Goal: Transaction & Acquisition: Purchase product/service

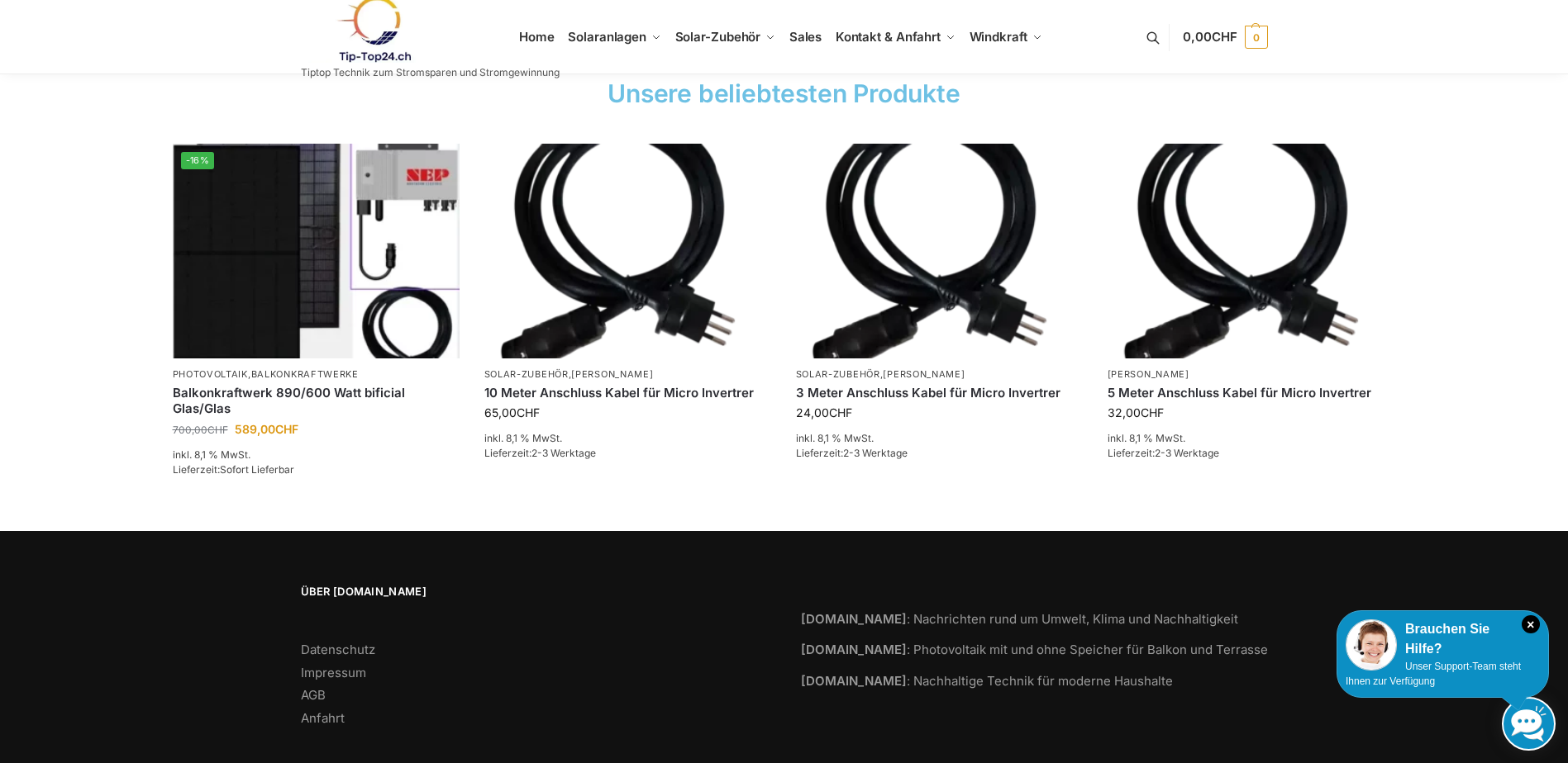
scroll to position [2500, 0]
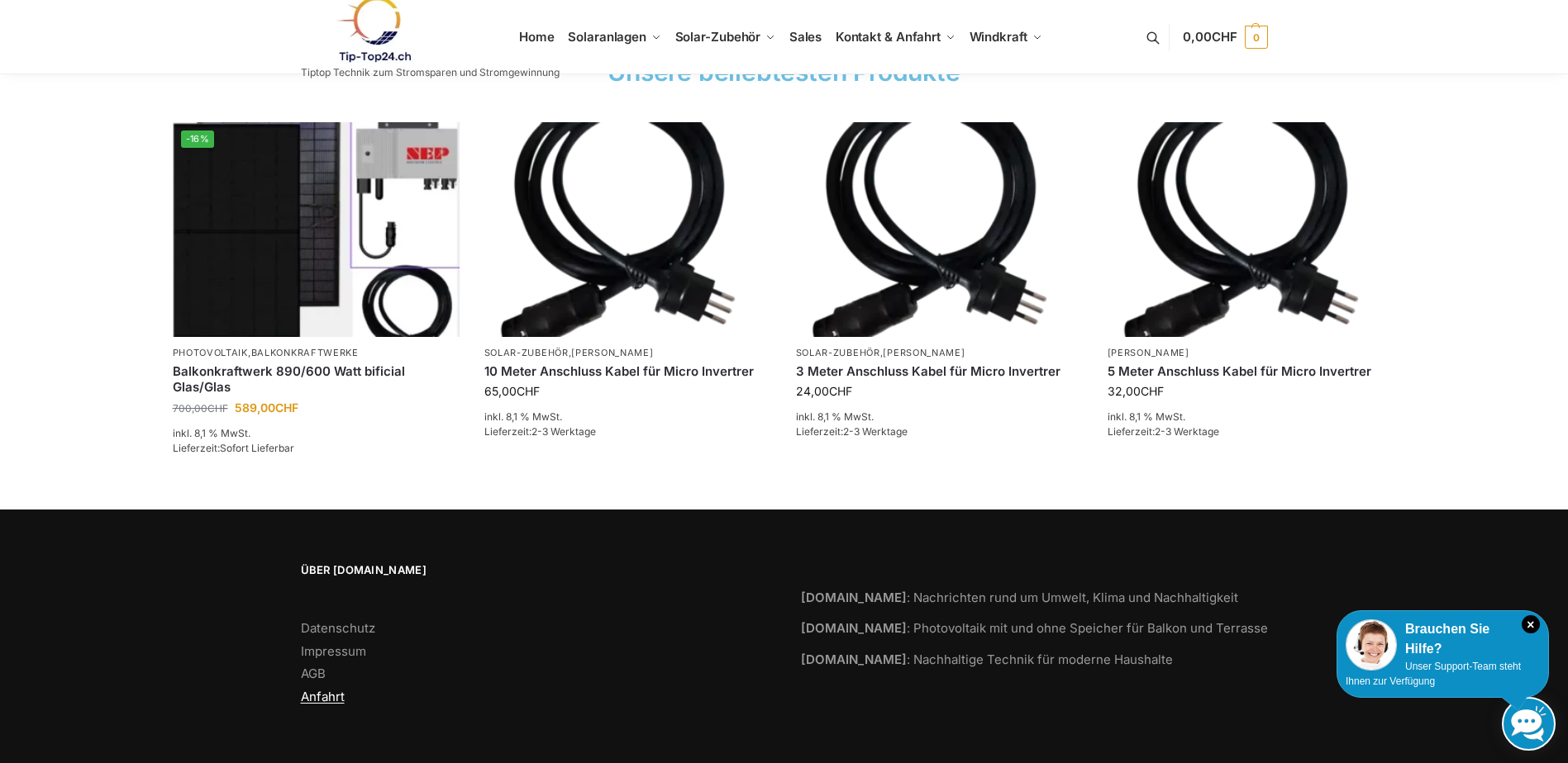
click at [324, 692] on link "Anfahrt" at bounding box center [323, 697] width 44 height 16
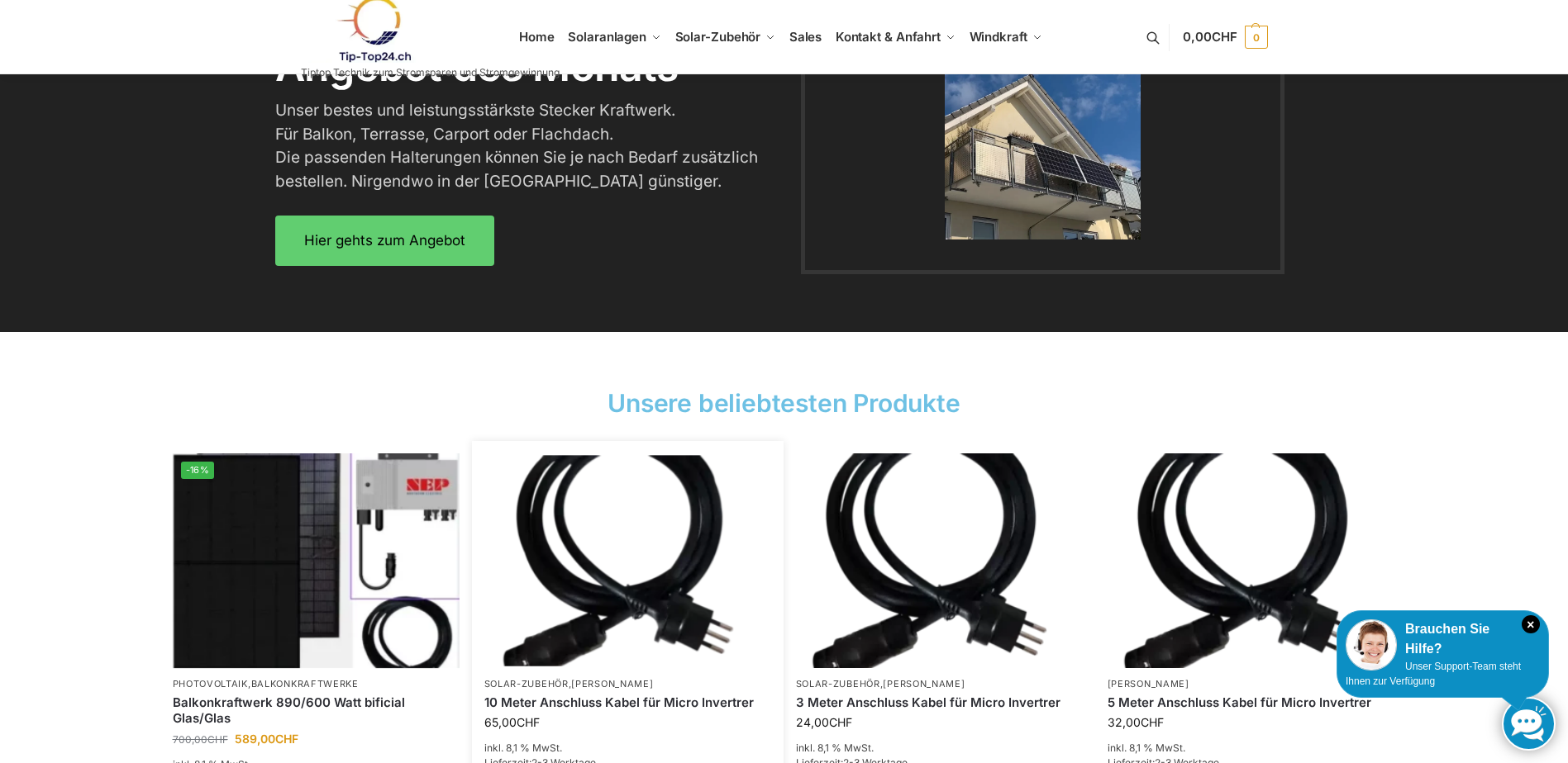
scroll to position [2170, 0]
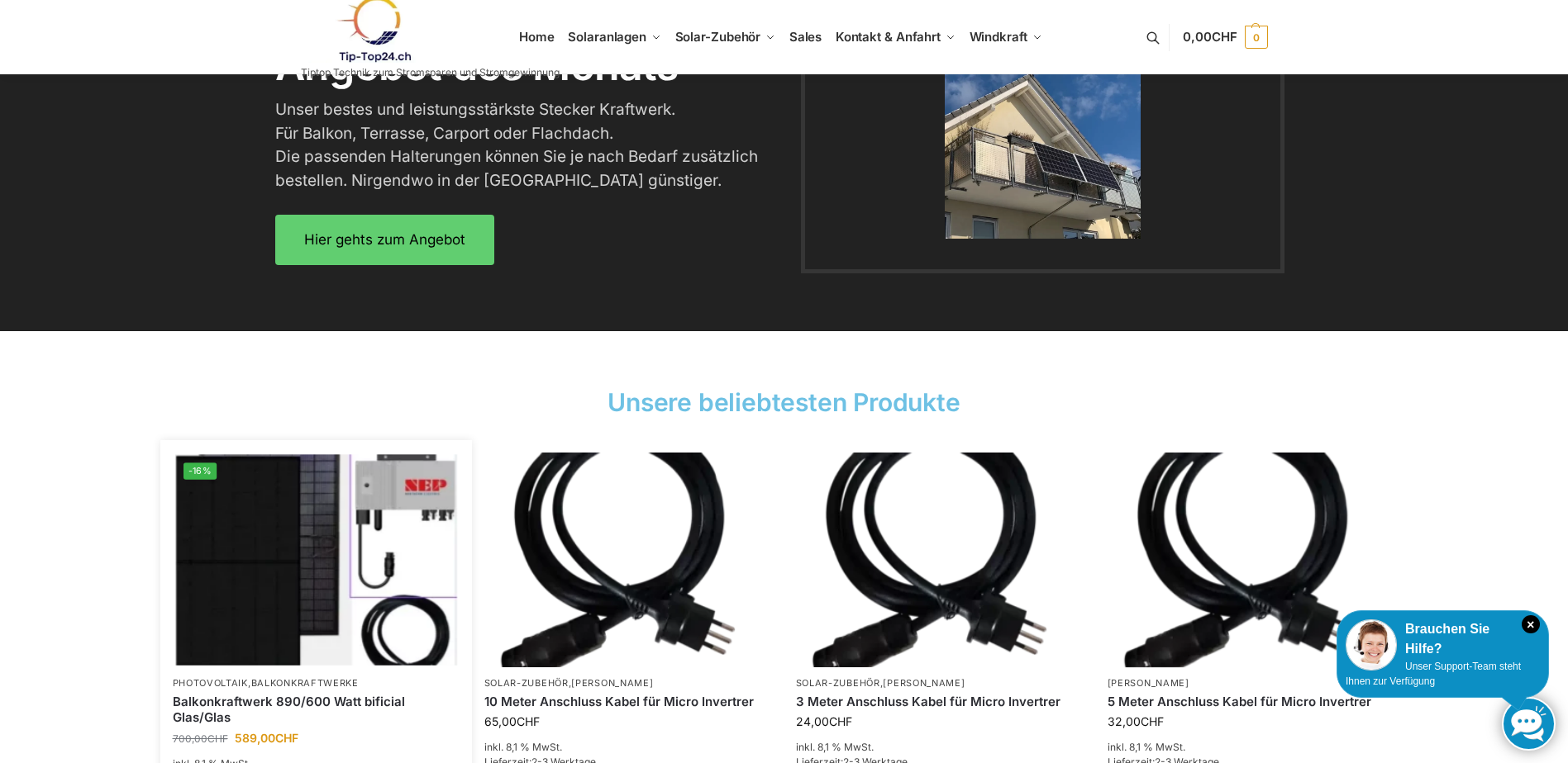
click at [261, 542] on img at bounding box center [316, 560] width 281 height 212
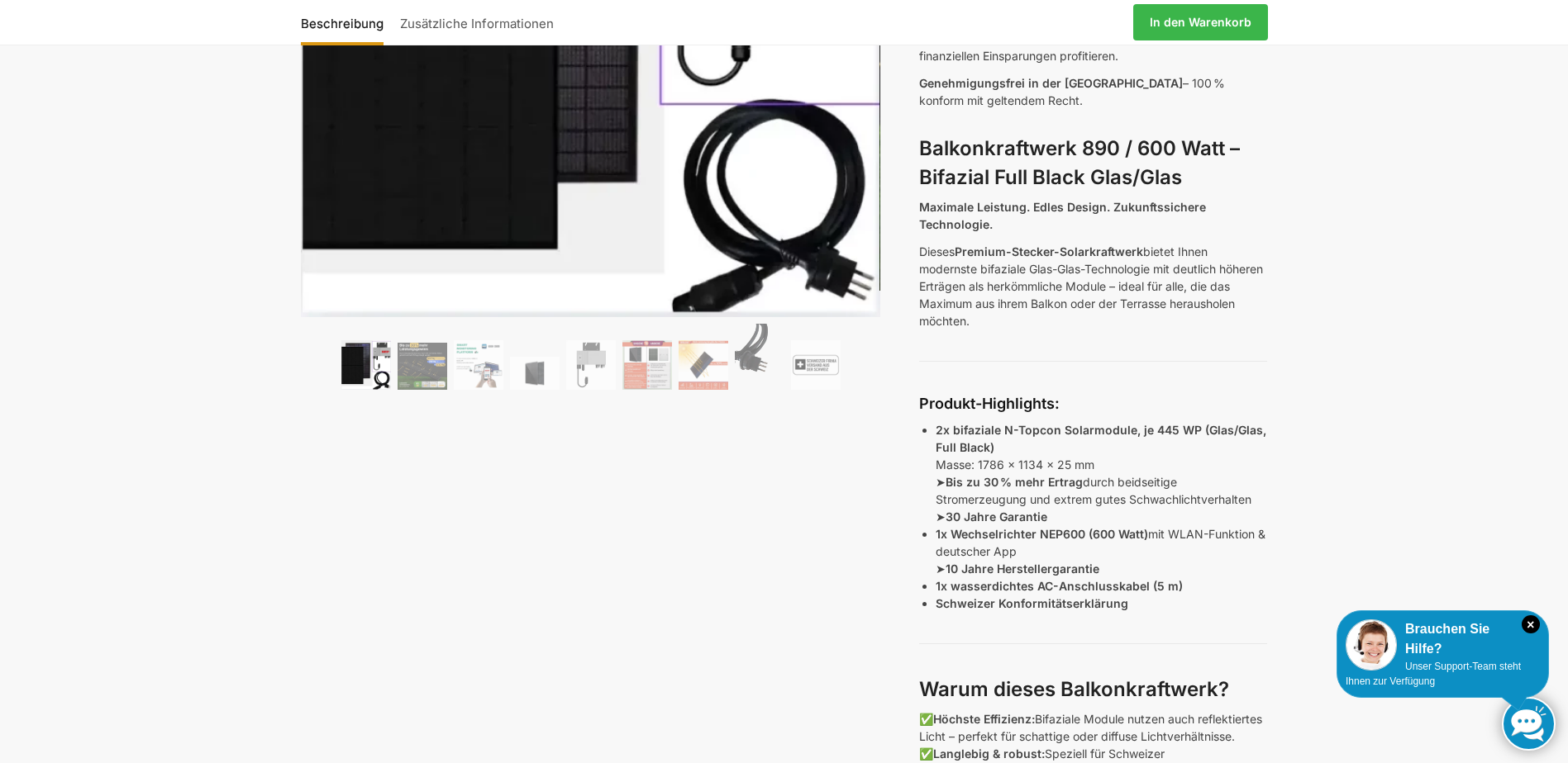
scroll to position [165, 0]
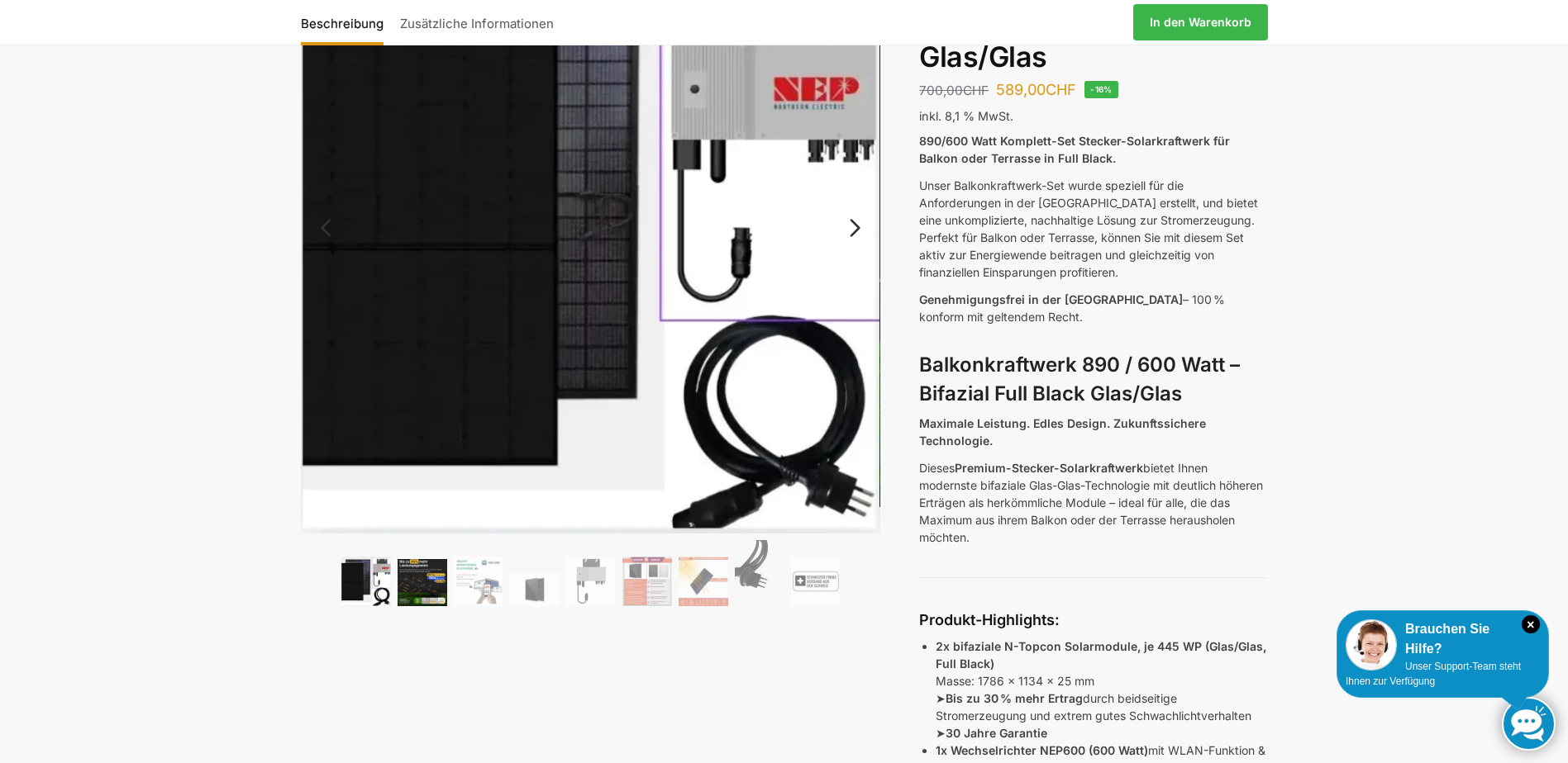
click at [415, 577] on img at bounding box center [423, 582] width 49 height 47
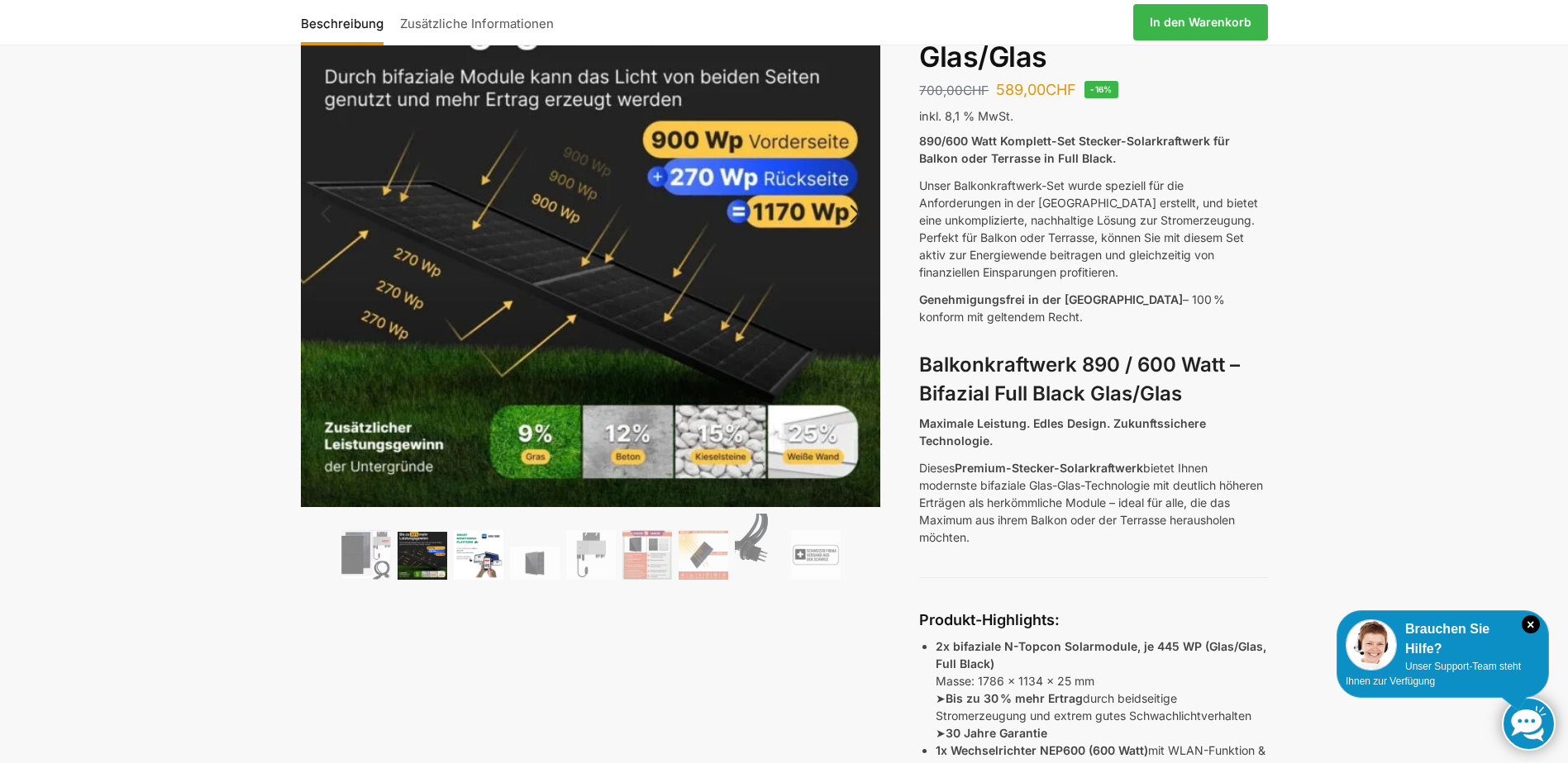
click at [476, 558] on img at bounding box center [478, 555] width 49 height 49
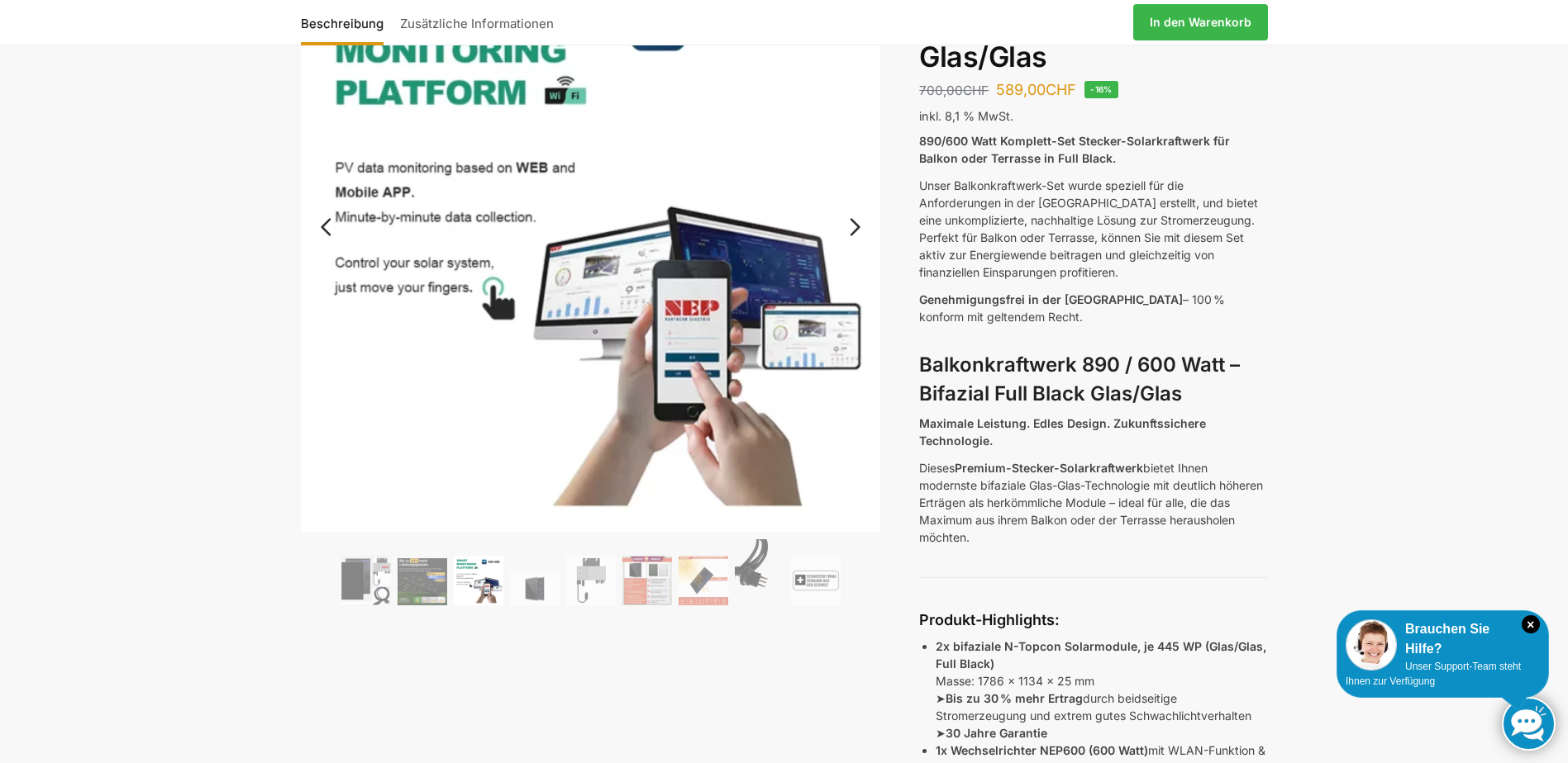
click at [527, 569] on ol at bounding box center [591, 575] width 581 height 71
click at [543, 580] on img at bounding box center [535, 588] width 49 height 33
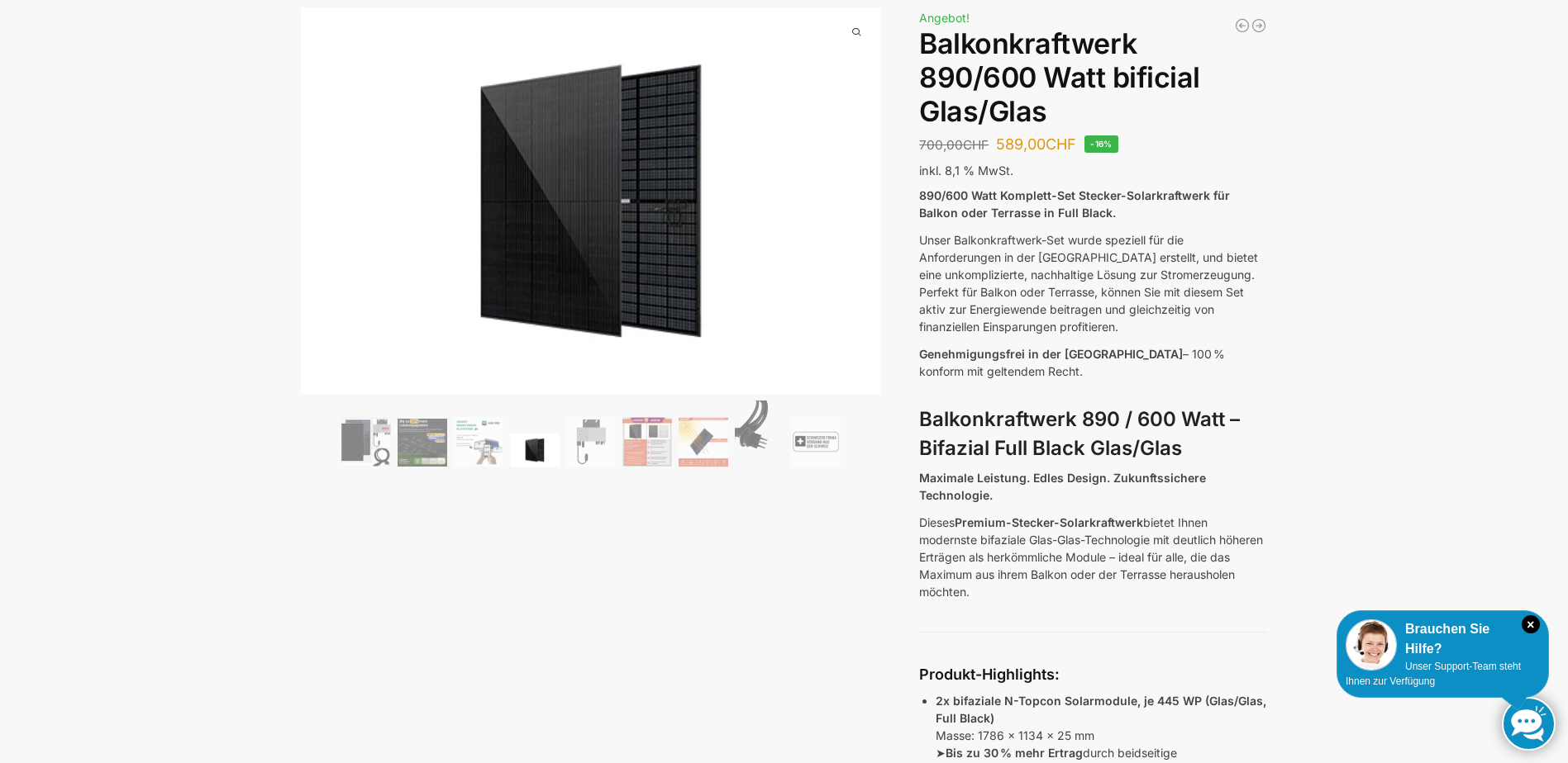
scroll to position [83, 0]
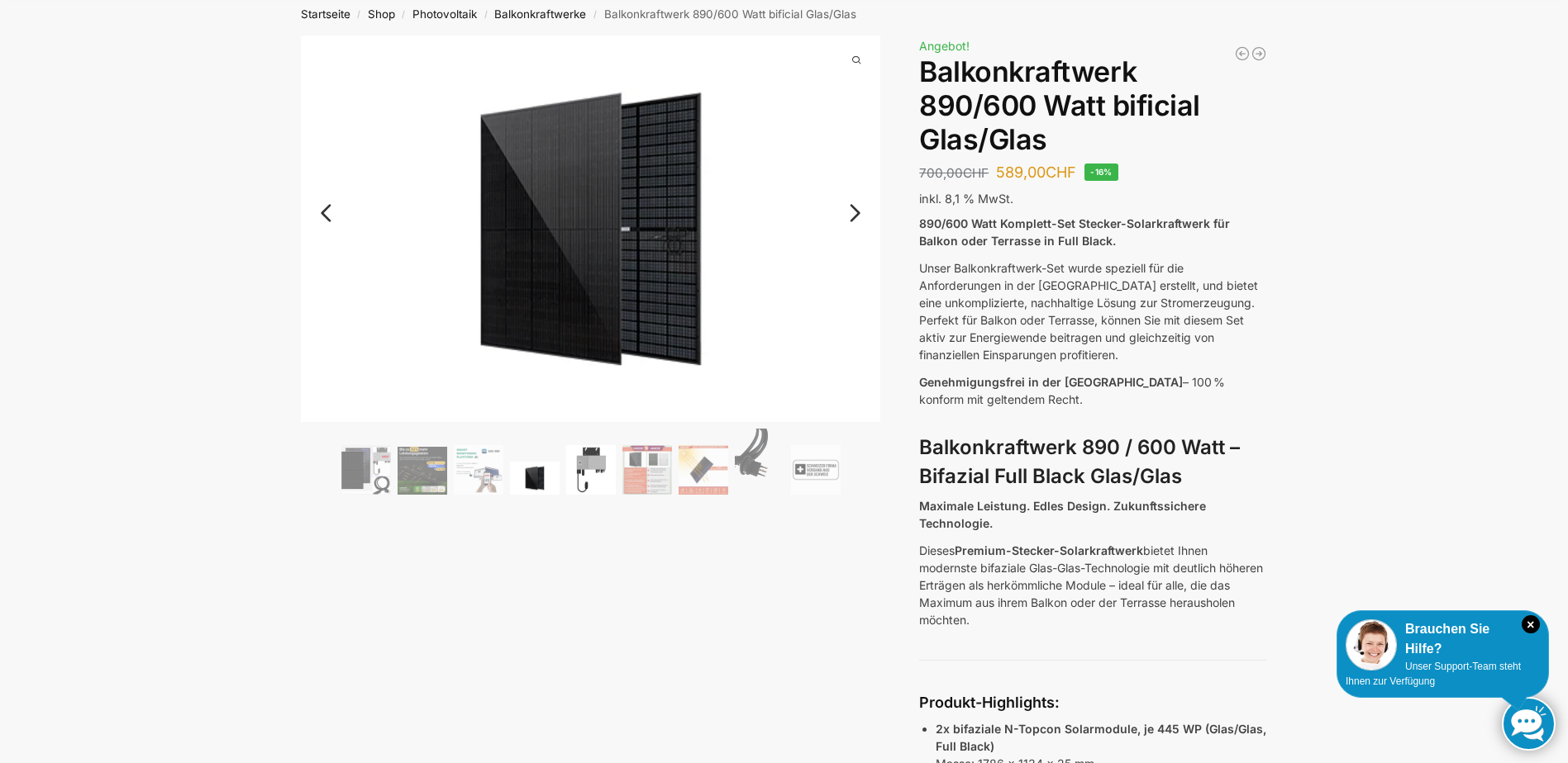
click at [596, 472] on img at bounding box center [591, 470] width 49 height 49
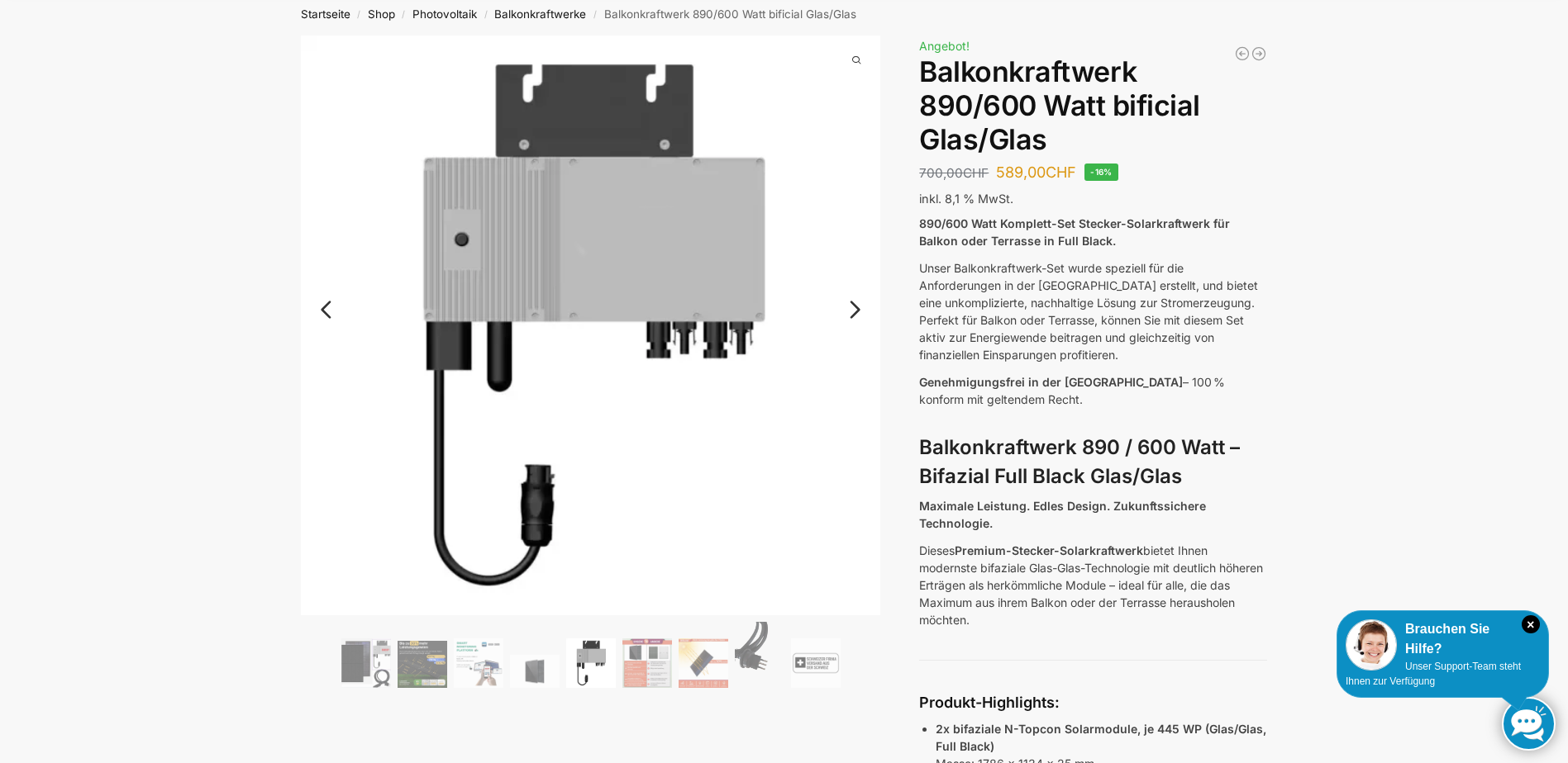
click at [602, 662] on img at bounding box center [591, 663] width 49 height 49
click at [851, 314] on link "Next" at bounding box center [852, 318] width 56 height 17
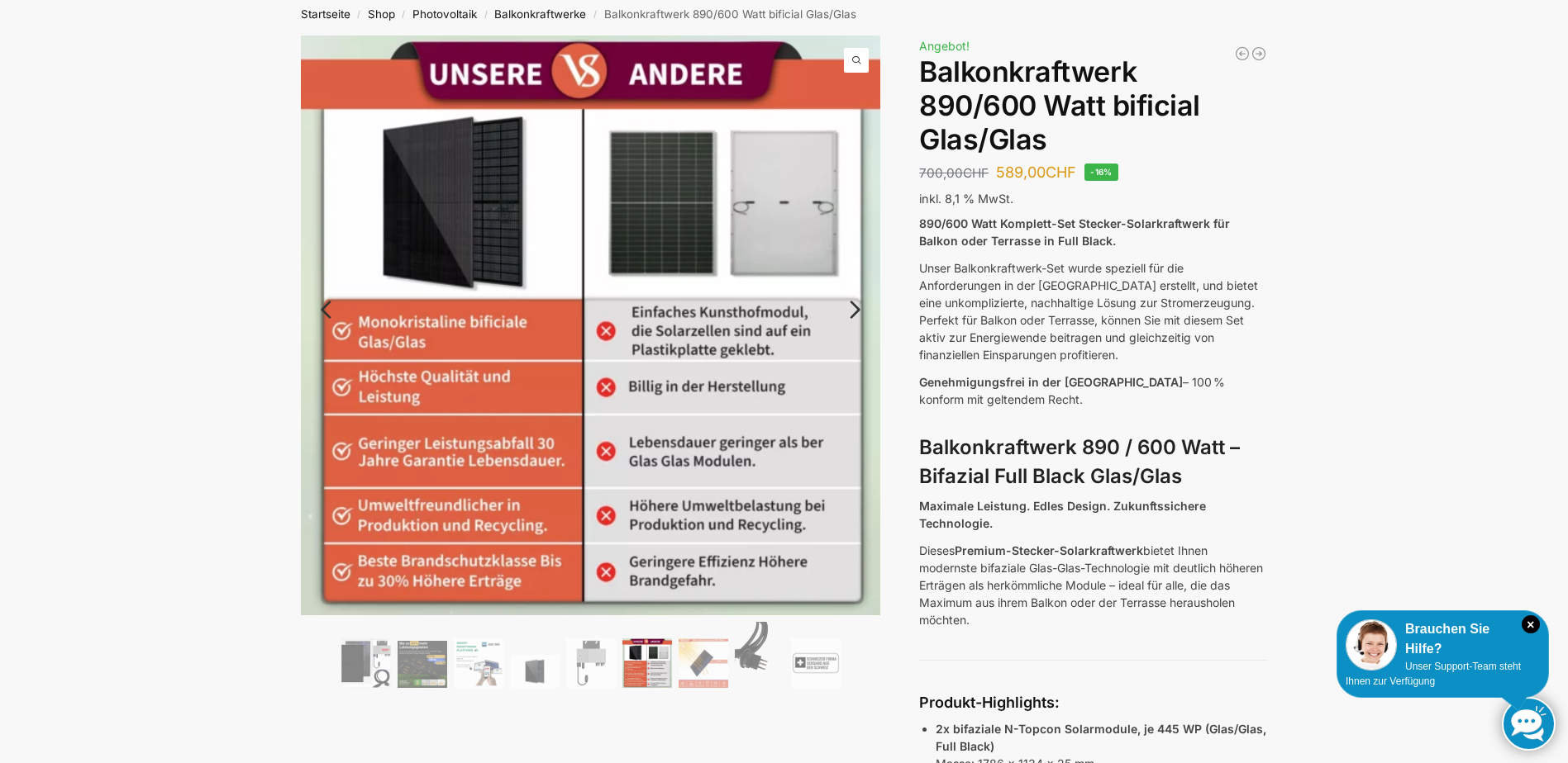
click at [851, 314] on link "Next" at bounding box center [852, 318] width 56 height 17
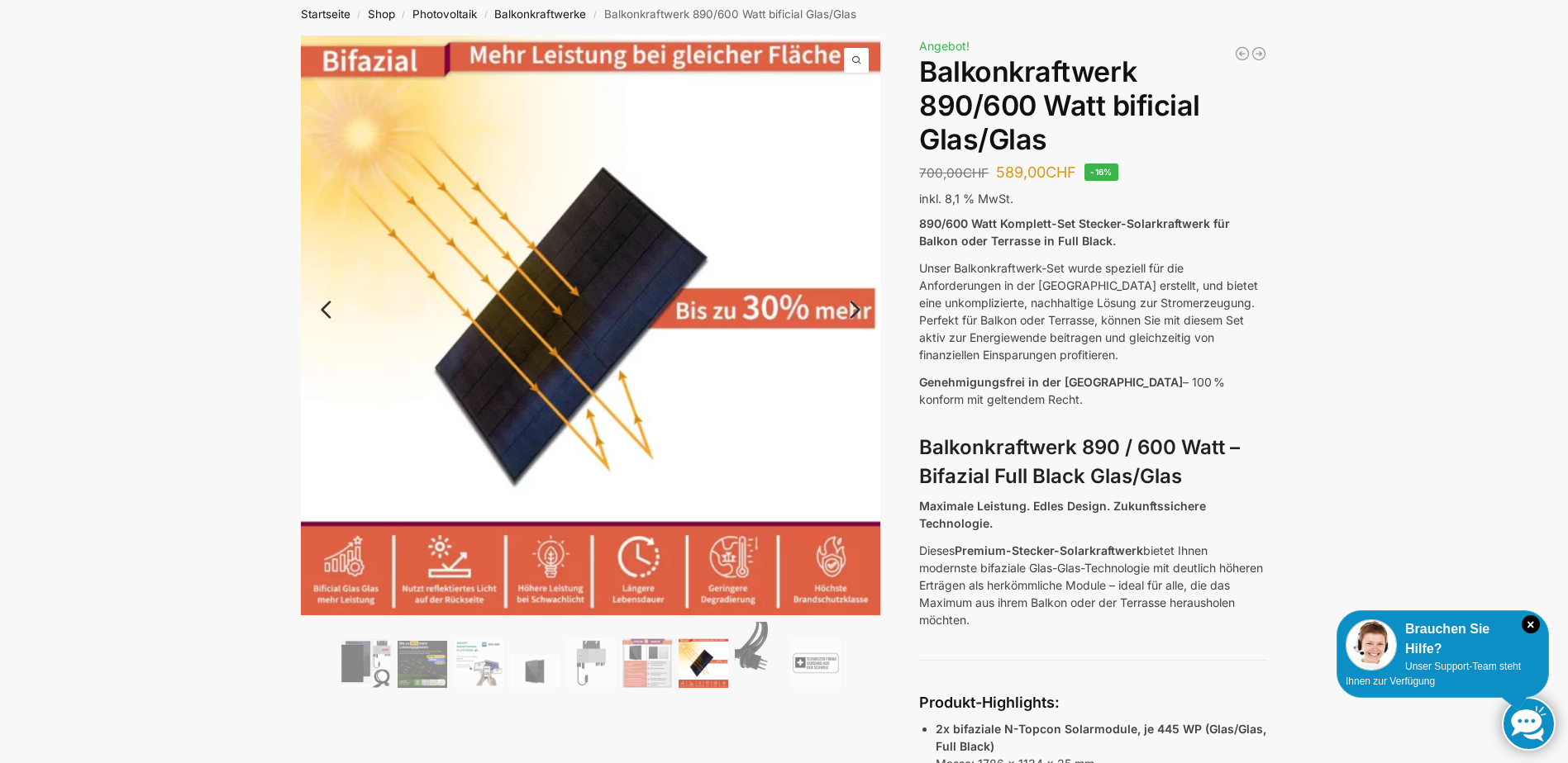
click at [851, 314] on link "Next" at bounding box center [852, 318] width 56 height 17
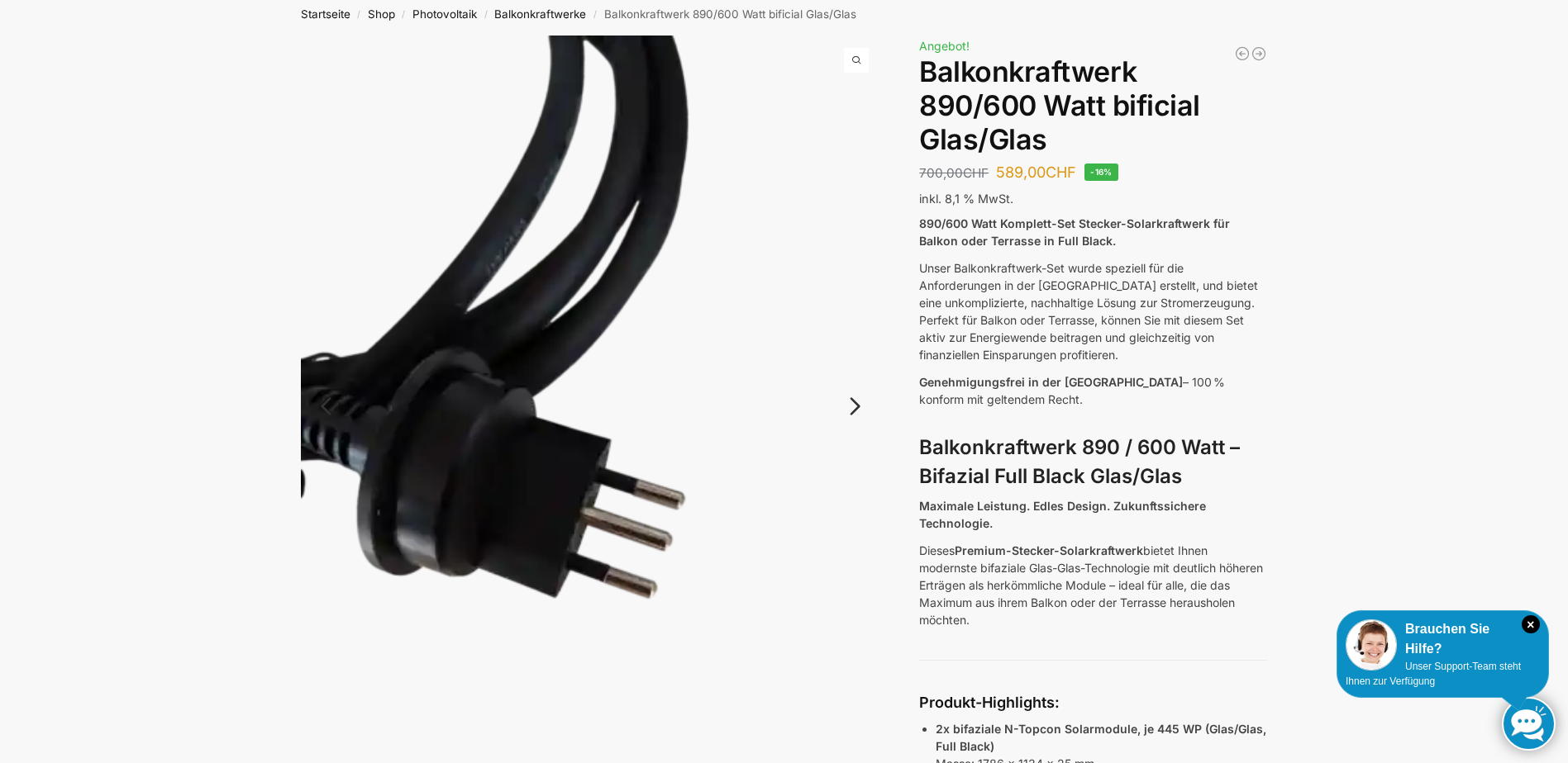
click at [852, 407] on link "Next" at bounding box center [852, 415] width 56 height 17
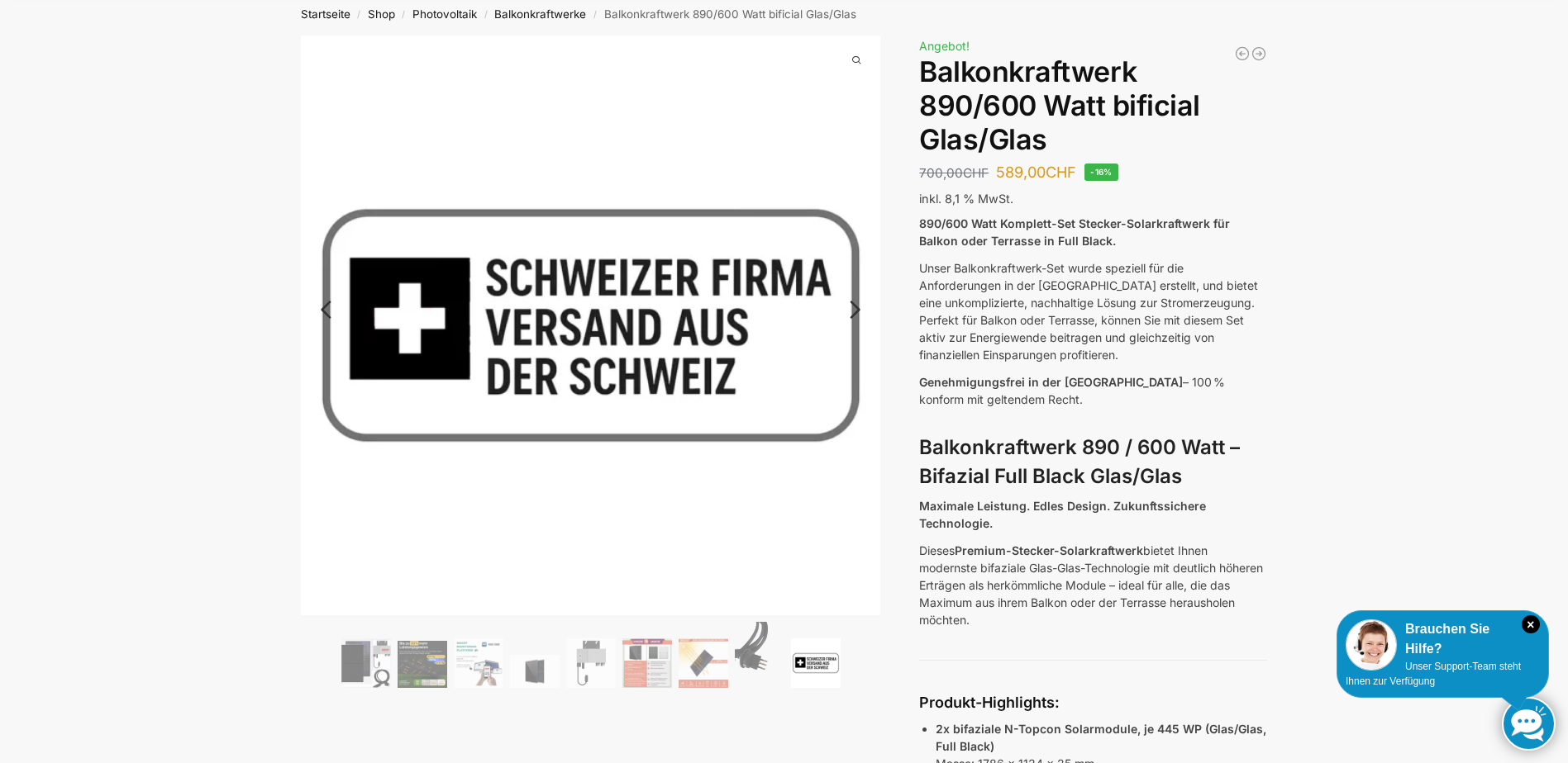
click at [853, 310] on link "Next" at bounding box center [852, 318] width 56 height 17
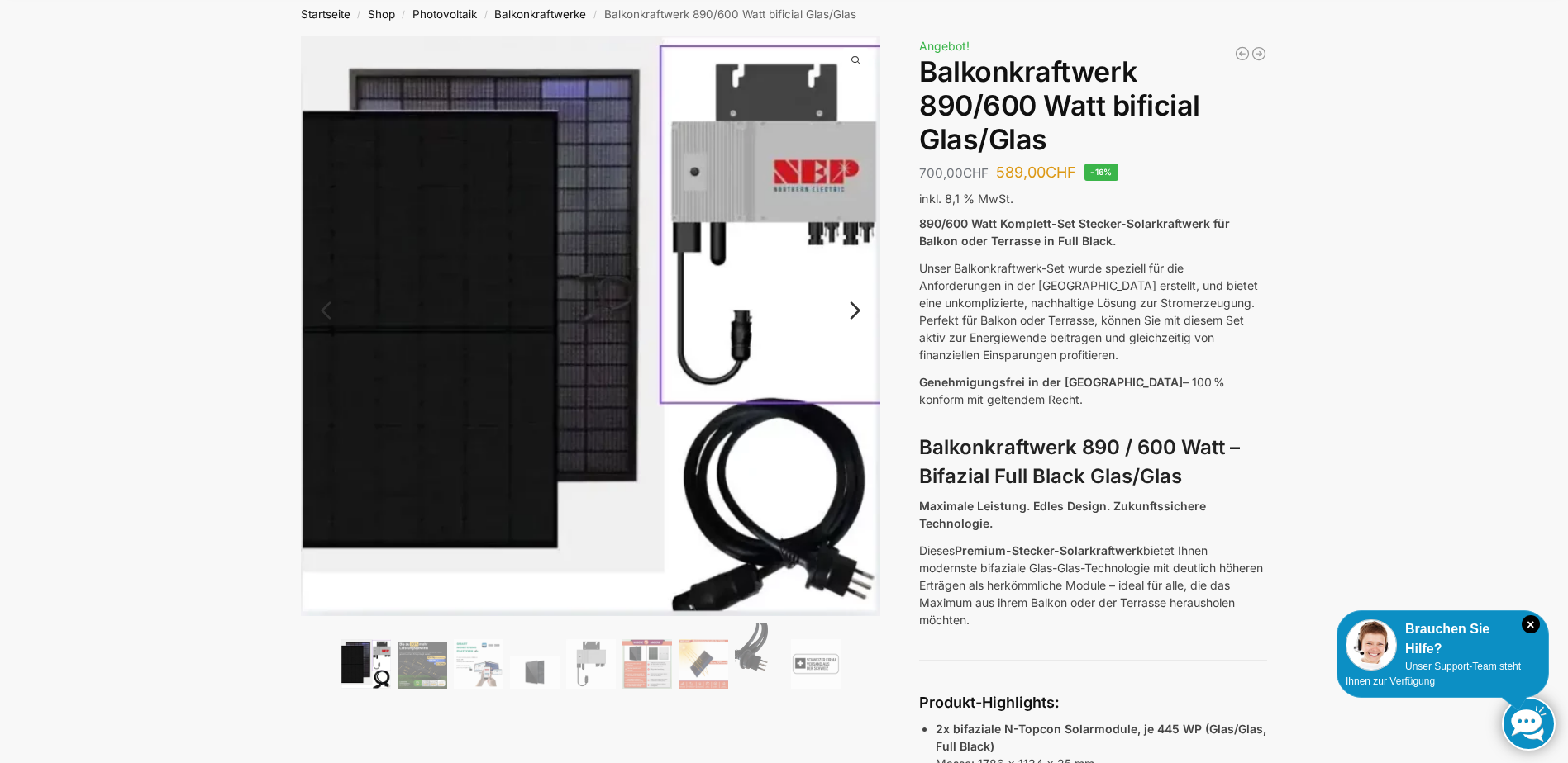
click at [851, 312] on link "Next" at bounding box center [852, 318] width 56 height 17
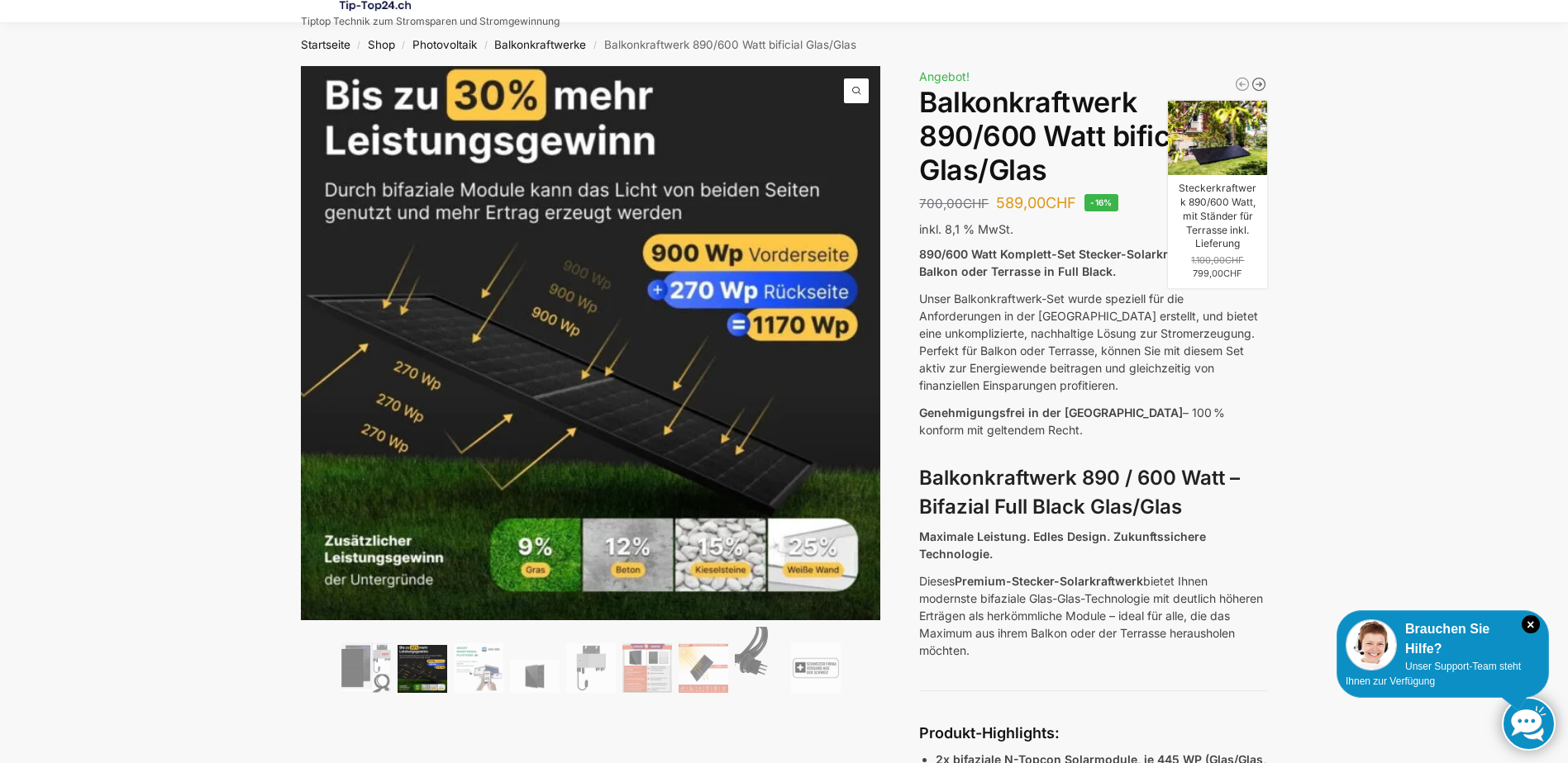
scroll to position [0, 0]
